Goal: Share content

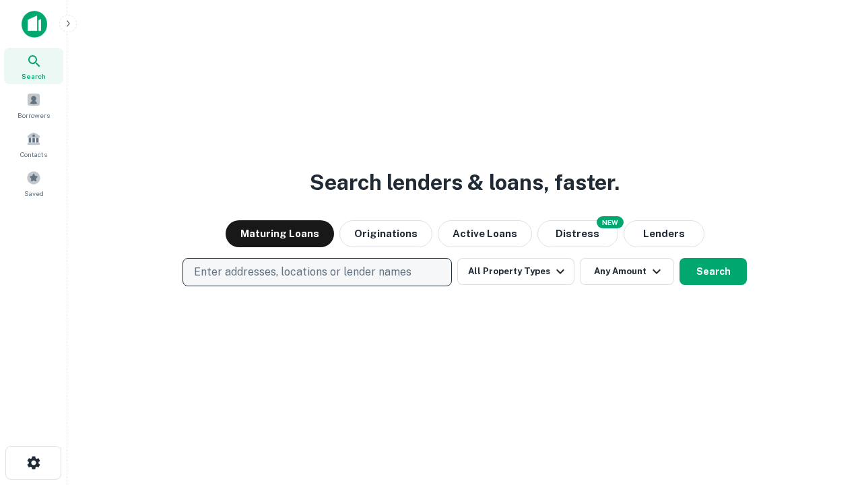
click at [316, 272] on p "Enter addresses, locations or lender names" at bounding box center [302, 272] width 217 height 16
type input "**********"
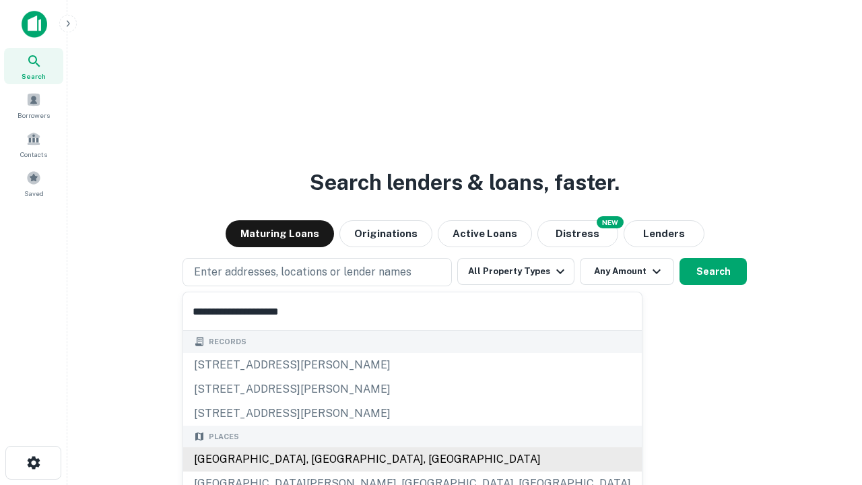
click at [322, 459] on div "Santa Monica, CA, USA" at bounding box center [412, 459] width 459 height 24
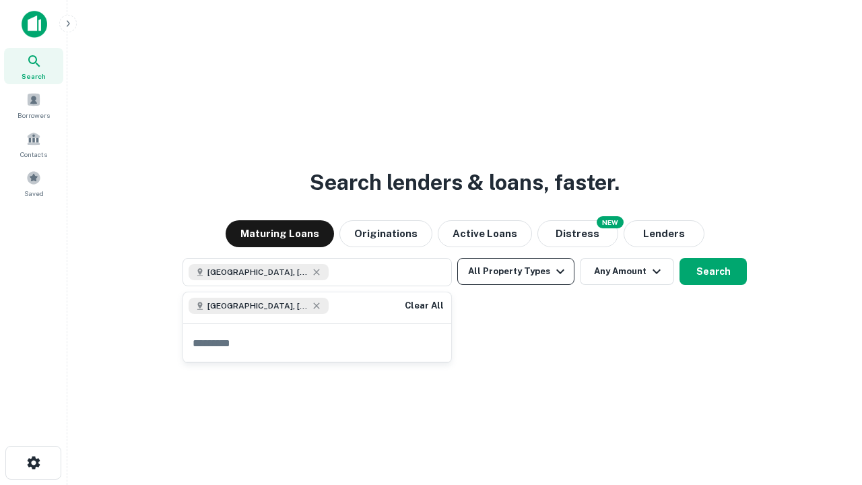
click at [516, 271] on button "All Property Types" at bounding box center [515, 271] width 117 height 27
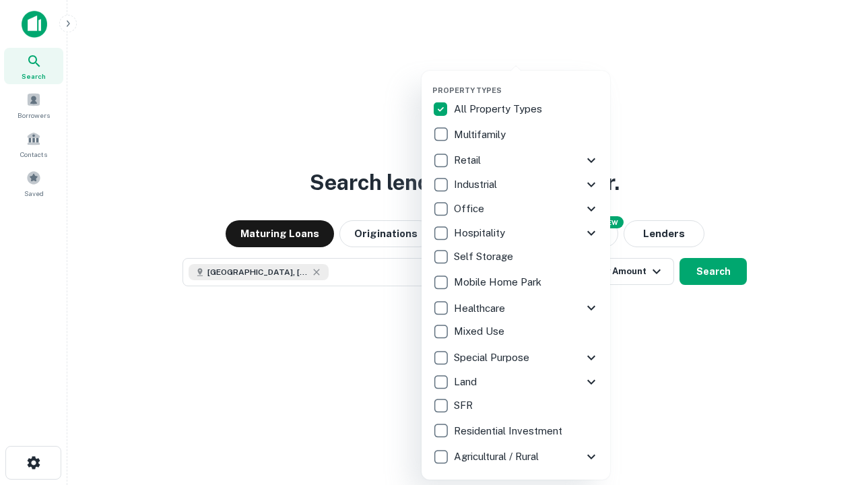
click at [527, 81] on button "button" at bounding box center [526, 81] width 189 height 1
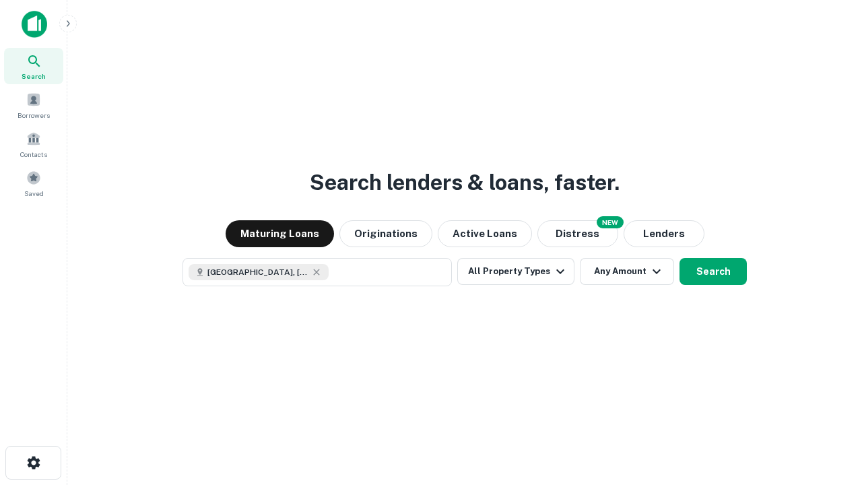
scroll to position [22, 0]
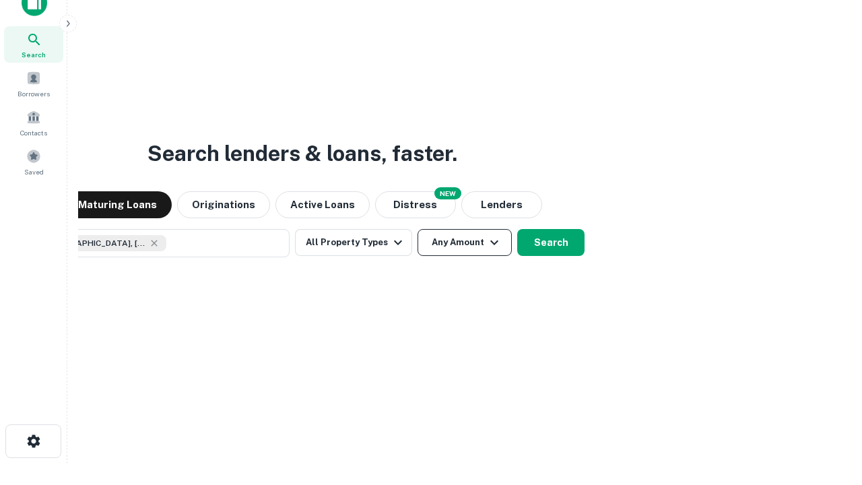
click at [417, 229] on button "Any Amount" at bounding box center [464, 242] width 94 height 27
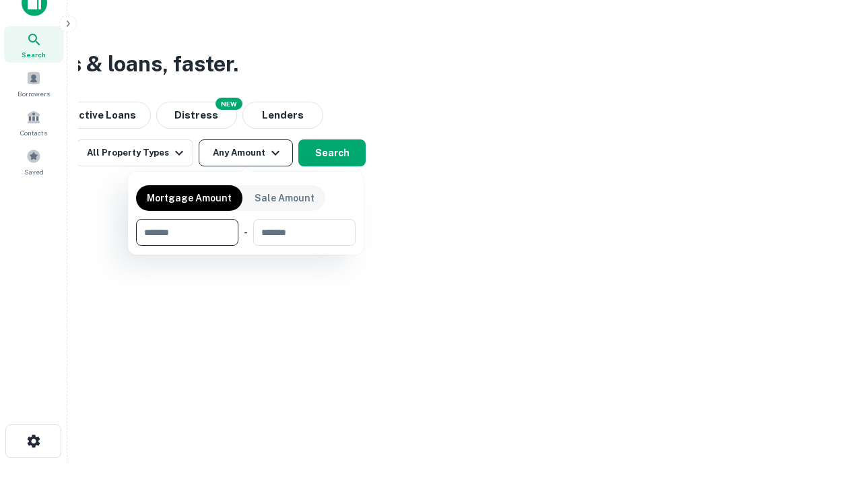
type input "*******"
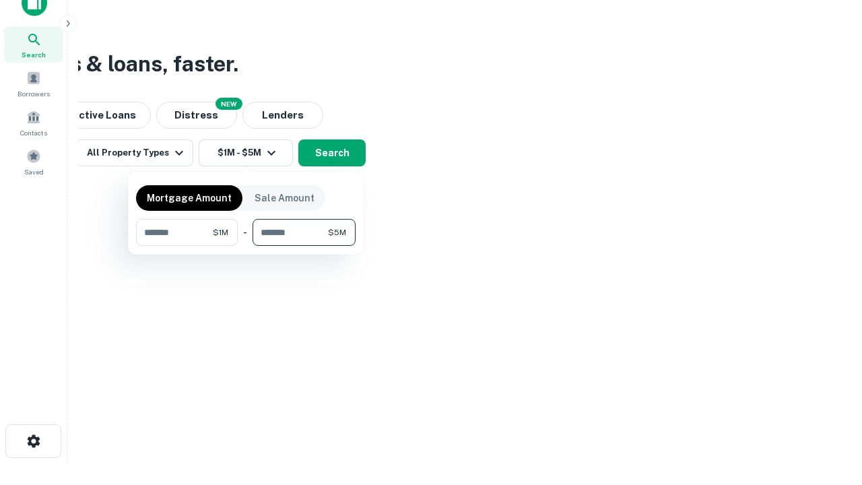
type input "*******"
click at [246, 246] on button "button" at bounding box center [245, 246] width 219 height 1
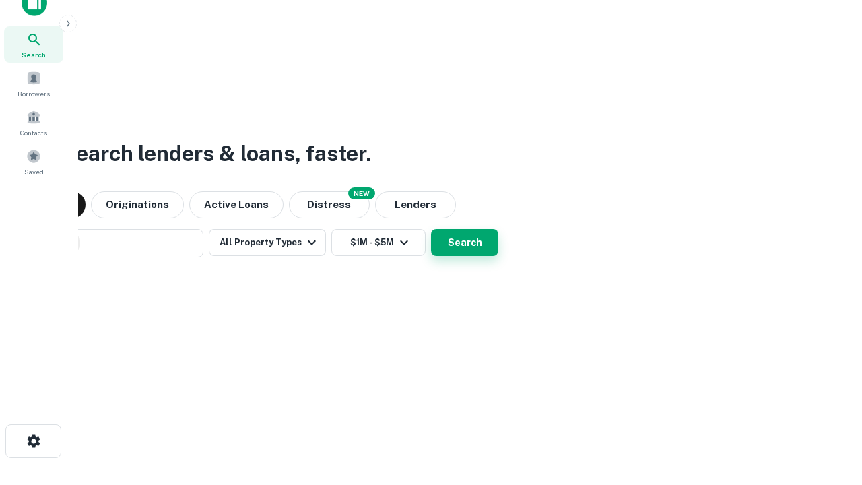
click at [431, 229] on button "Search" at bounding box center [464, 242] width 67 height 27
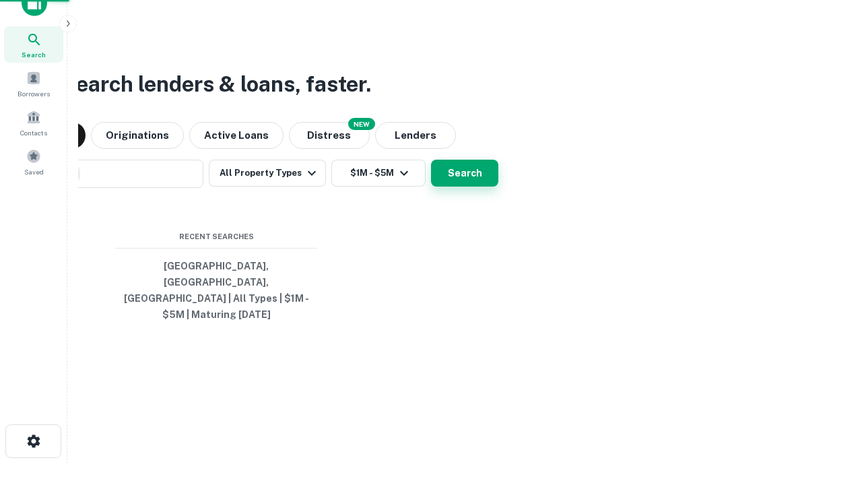
scroll to position [44, 381]
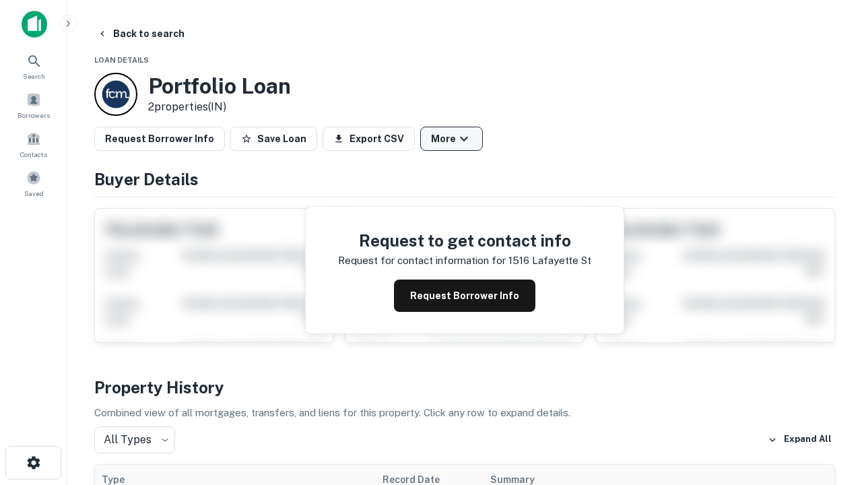
click at [451, 139] on button "More" at bounding box center [451, 139] width 63 height 24
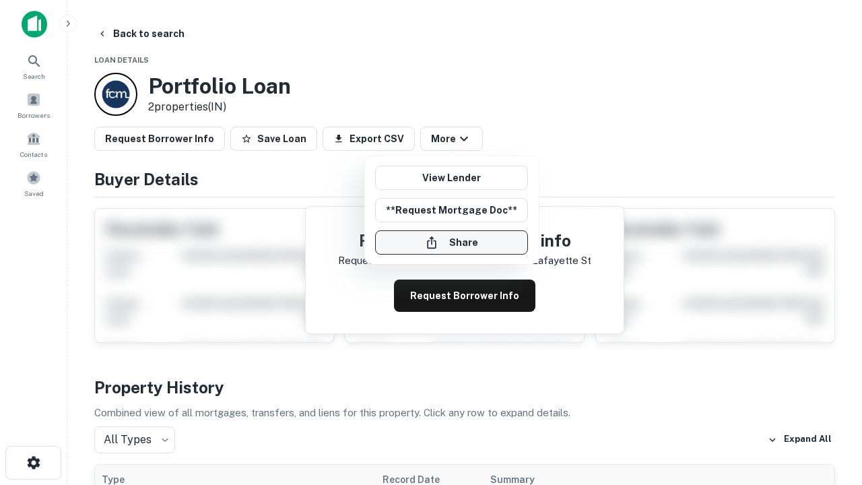
click at [451, 242] on button "Share" at bounding box center [451, 242] width 153 height 24
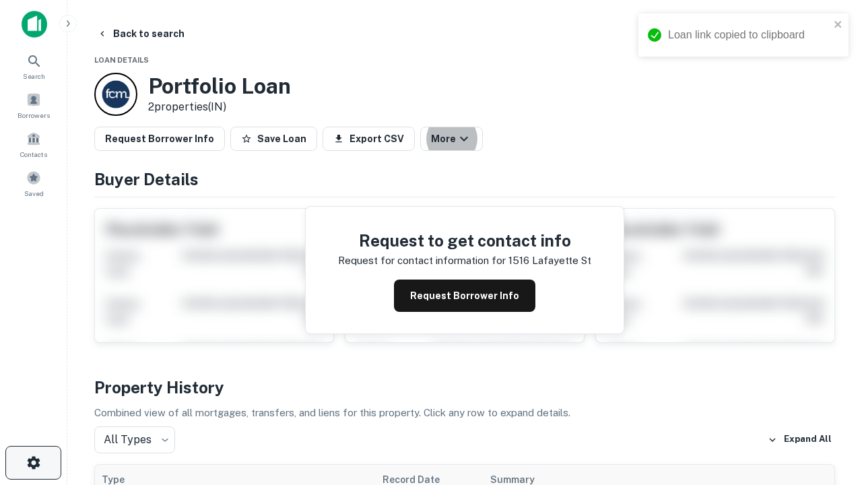
click at [33, 463] on icon "button" at bounding box center [34, 462] width 16 height 16
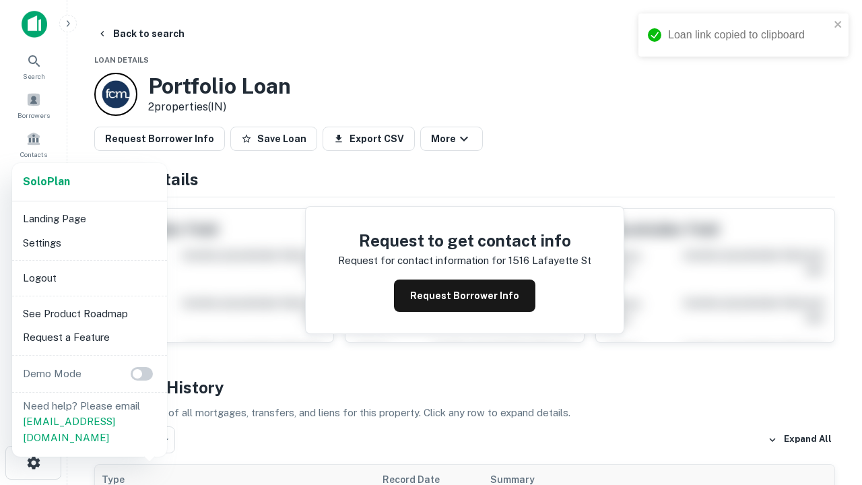
click at [89, 277] on li "Logout" at bounding box center [90, 278] width 144 height 24
